Goal: Task Accomplishment & Management: Use online tool/utility

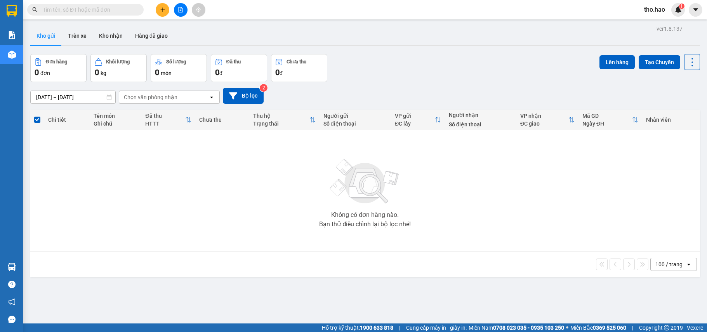
click at [116, 10] on input "text" at bounding box center [89, 9] width 92 height 9
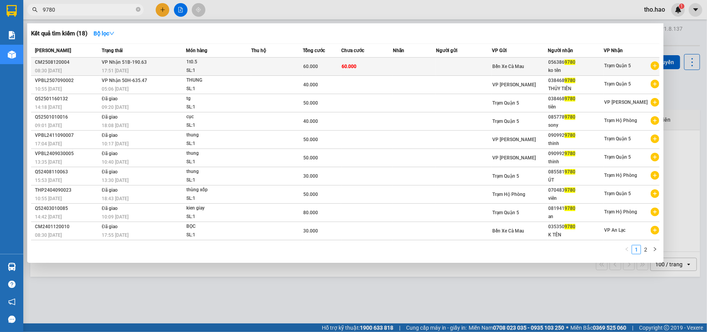
type input "9780"
click at [195, 64] on div "1t0.5" at bounding box center [215, 62] width 58 height 9
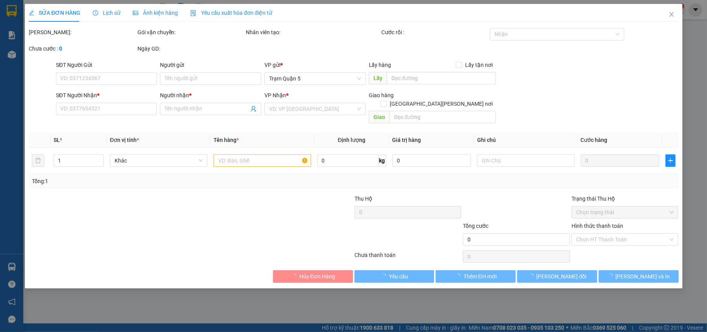
type input "0563869780"
type input "ko tên"
type input "60.000"
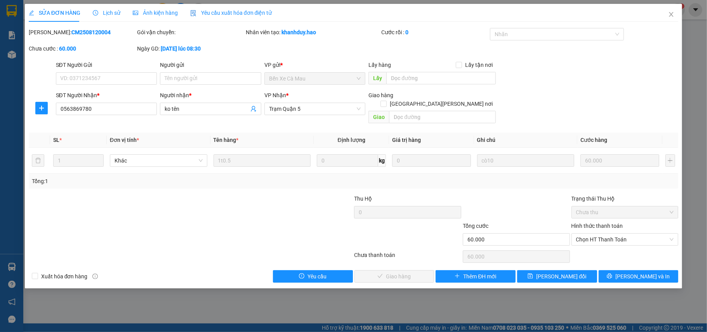
click at [683, 250] on div "SỬA ĐƠN HÀNG Lịch sử [PERSON_NAME] hàng Yêu cầu xuất [PERSON_NAME] điện tử Tota…" at bounding box center [353, 166] width 707 height 332
click at [612, 233] on span "Chọn HT Thanh Toán" at bounding box center [625, 239] width 98 height 12
click at [614, 249] on div "Tại văn phòng" at bounding box center [625, 247] width 98 height 9
type input "0"
click at [406, 272] on span "[PERSON_NAME] và [PERSON_NAME] hàng" at bounding box center [421, 276] width 105 height 9
